Goal: Information Seeking & Learning: Find specific fact

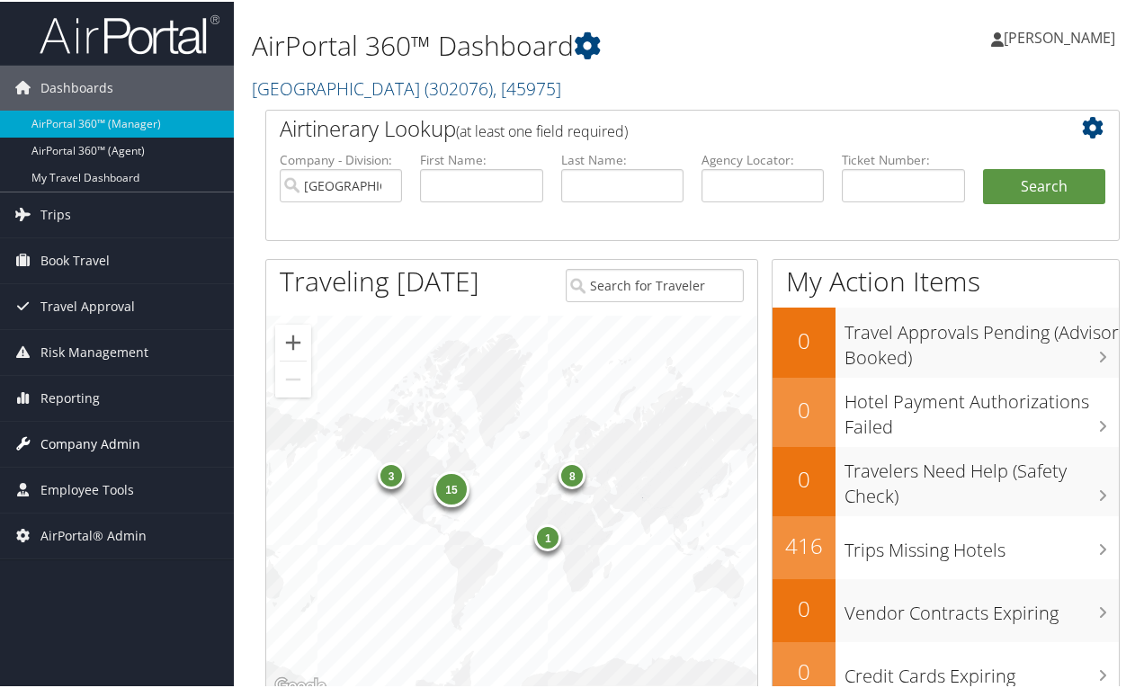
click at [76, 437] on span "Company Admin" at bounding box center [90, 442] width 100 height 45
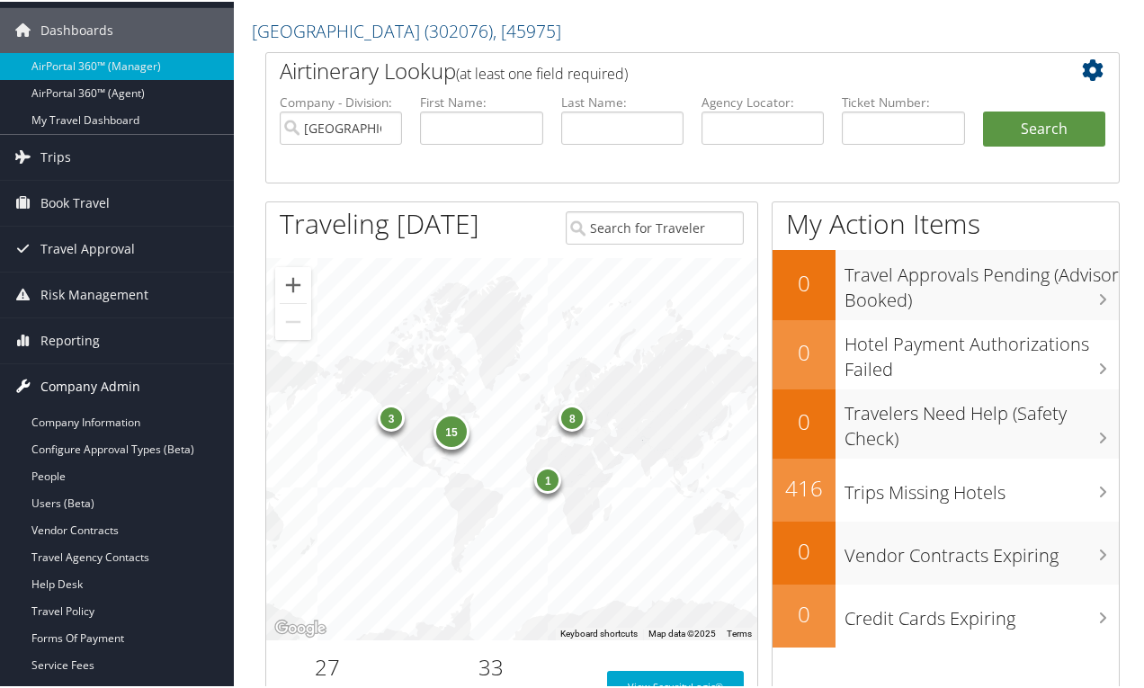
scroll to position [90, 0]
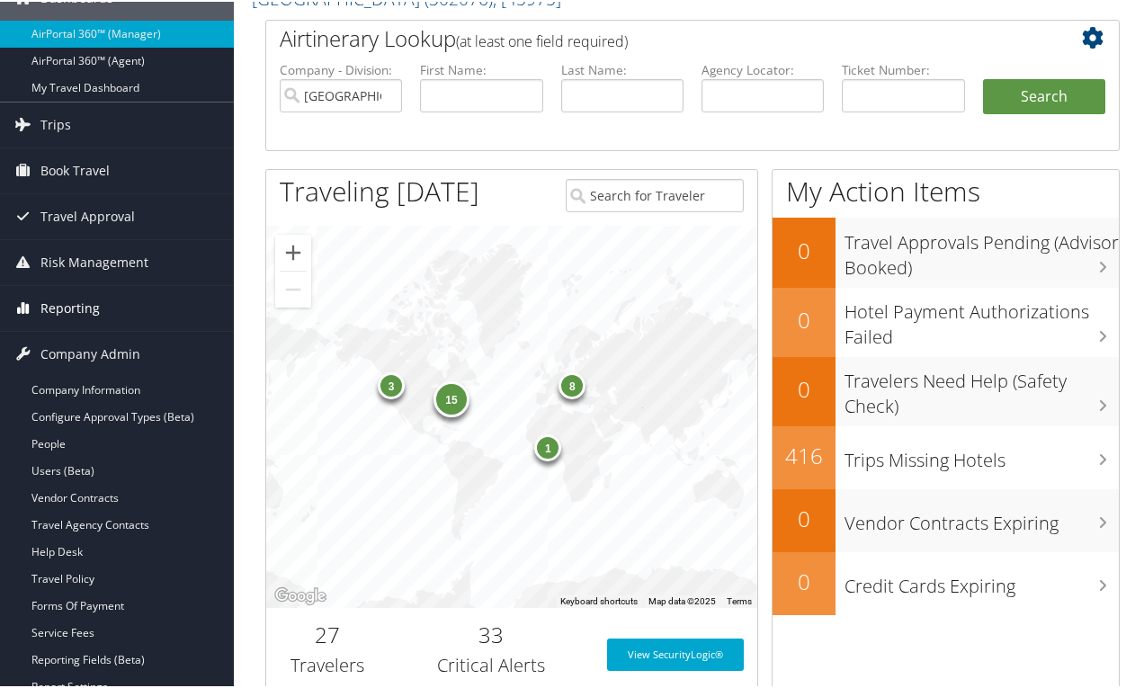
click at [58, 313] on span "Reporting" at bounding box center [69, 306] width 59 height 45
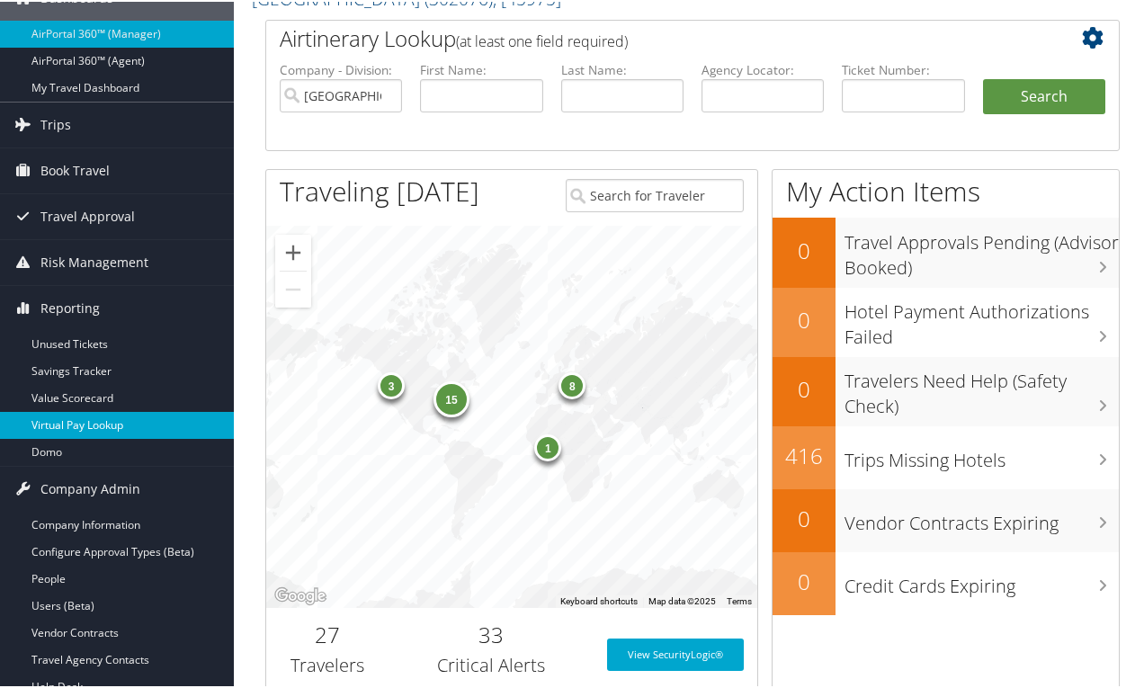
click at [65, 431] on link "Virtual Pay Lookup" at bounding box center [117, 423] width 234 height 27
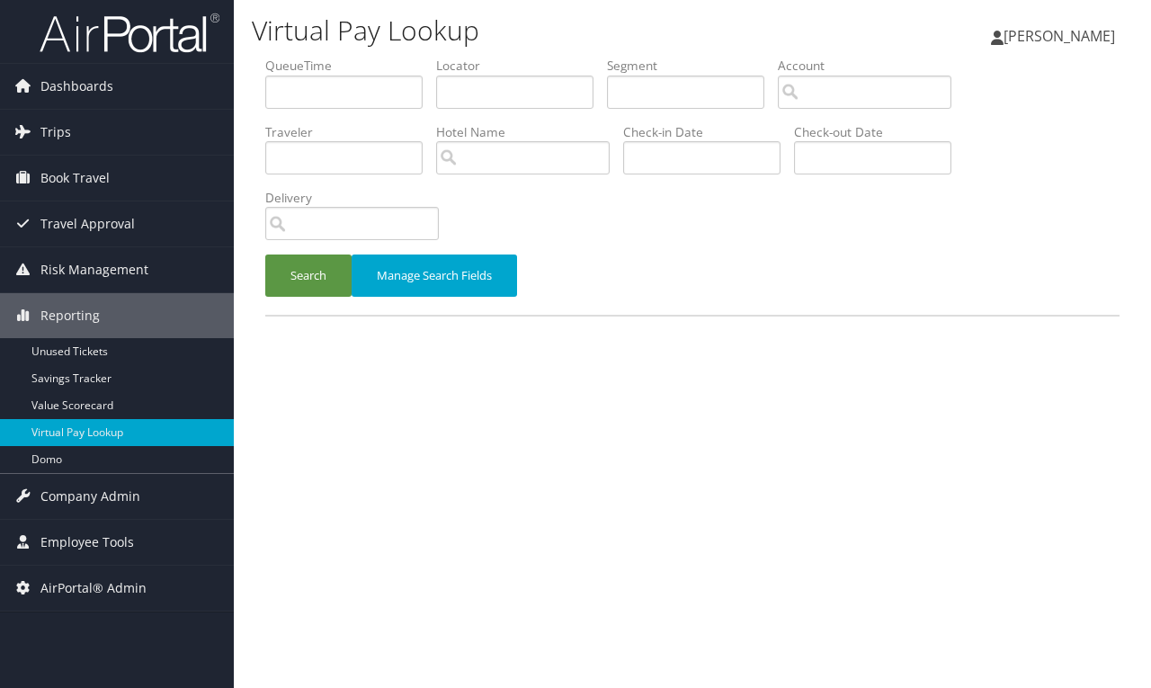
drag, startPoint x: 561, startPoint y: 222, endPoint x: 805, endPoint y: 349, distance: 274.8
click at [563, 222] on div "Search Manage Search Fields" at bounding box center [693, 186] width 882 height 258
